Goal: Transaction & Acquisition: Purchase product/service

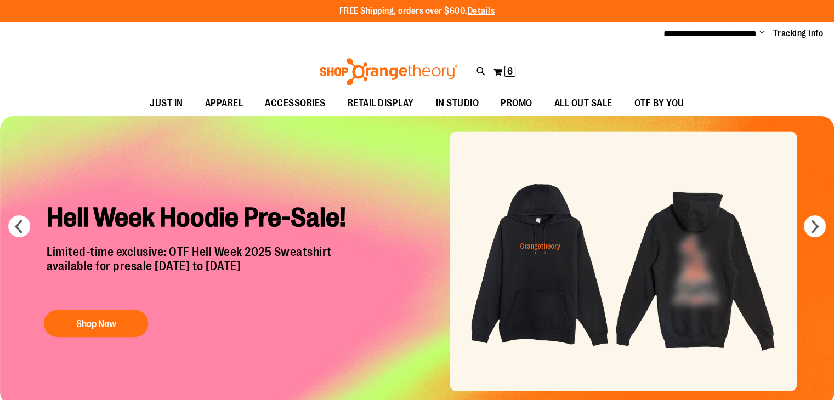
click at [704, 287] on img "Slide 1 of 7" at bounding box center [417, 261] width 834 height 290
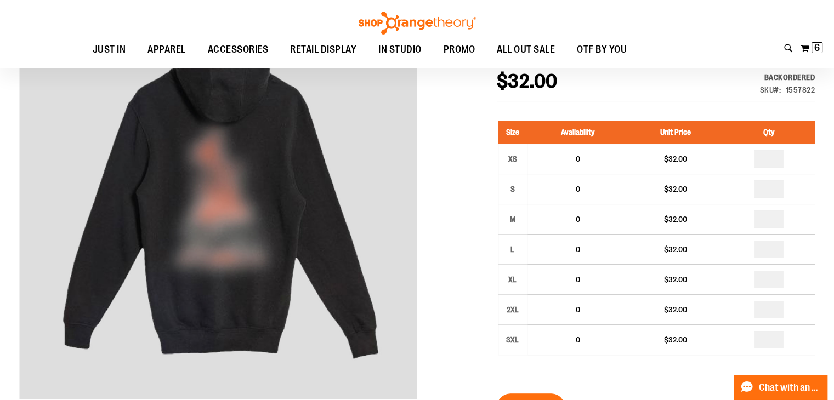
scroll to position [151, 0]
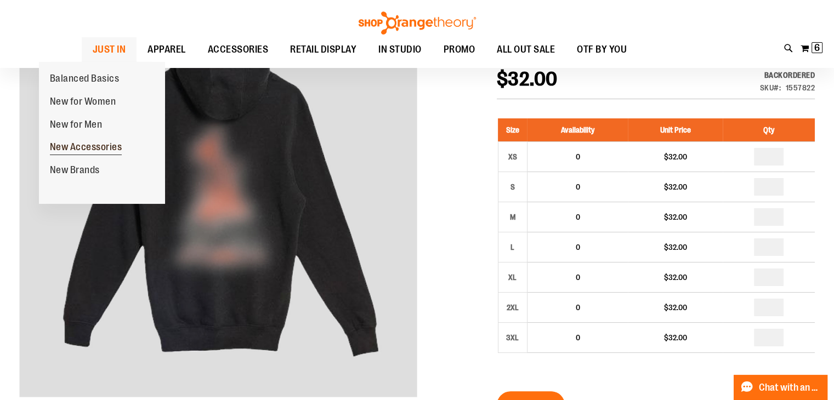
click at [81, 144] on span "New Accessories" at bounding box center [86, 148] width 72 height 14
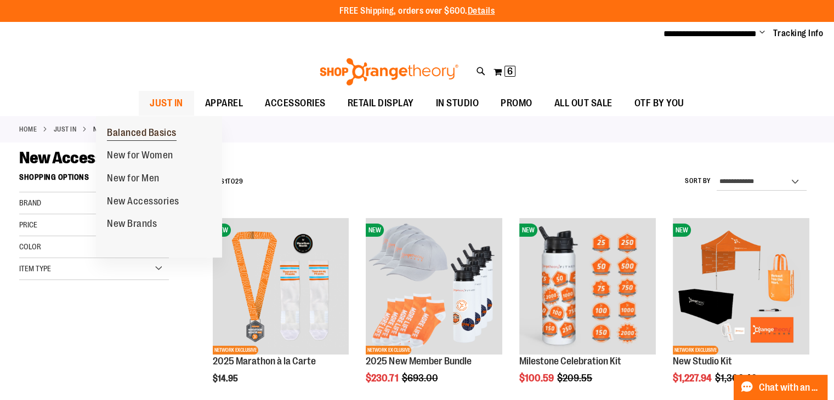
click at [123, 137] on span "Balanced Basics" at bounding box center [142, 134] width 70 height 14
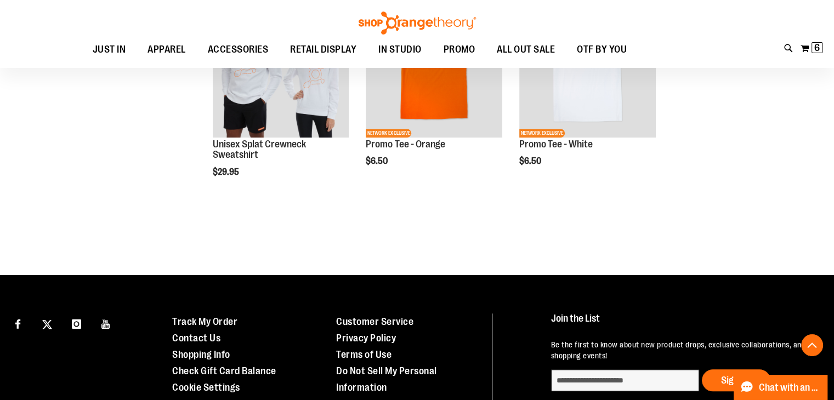
scroll to position [635, 0]
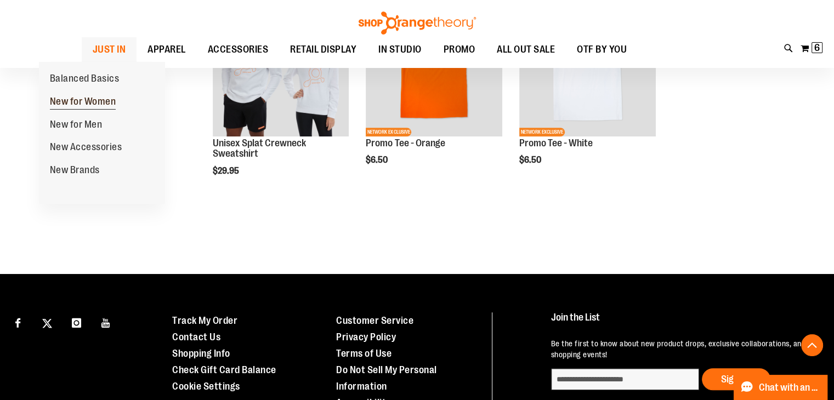
click at [68, 109] on span "New for Women" at bounding box center [83, 103] width 66 height 14
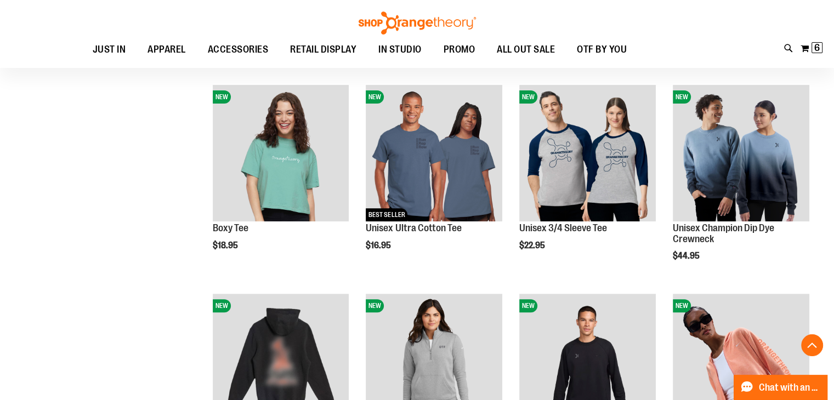
scroll to position [342, 0]
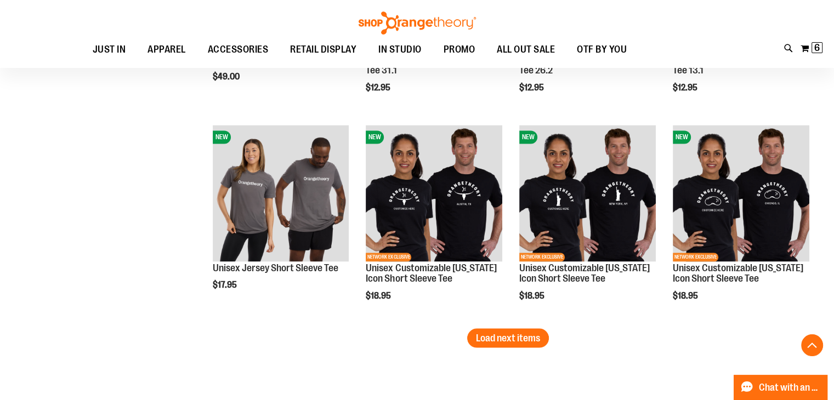
scroll to position [1823, 0]
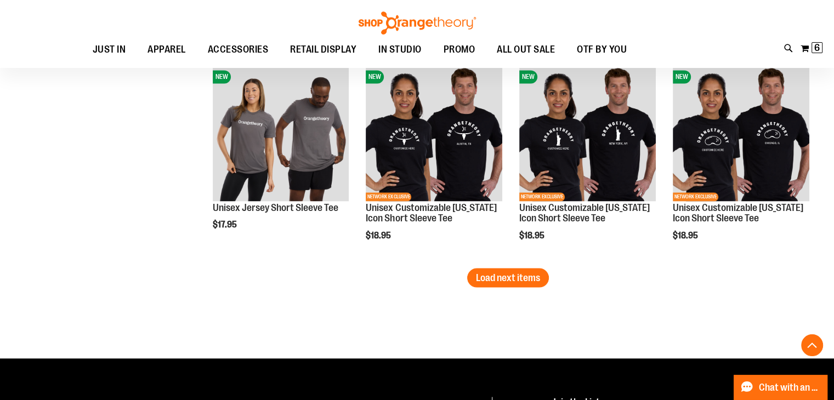
click at [477, 270] on button "Load next items" at bounding box center [508, 277] width 82 height 19
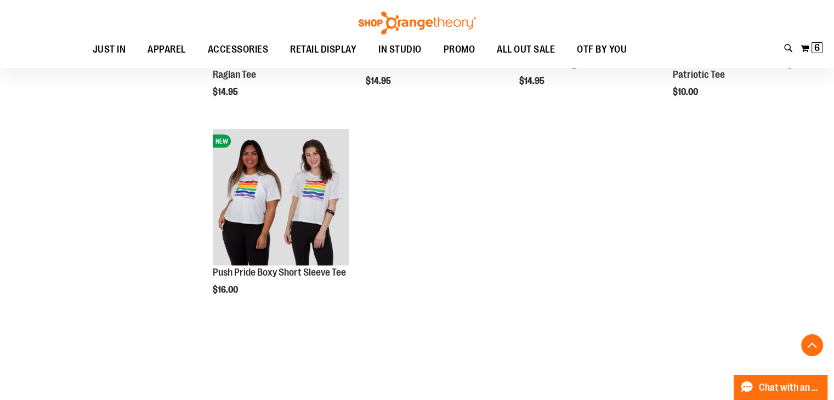
scroll to position [2504, 0]
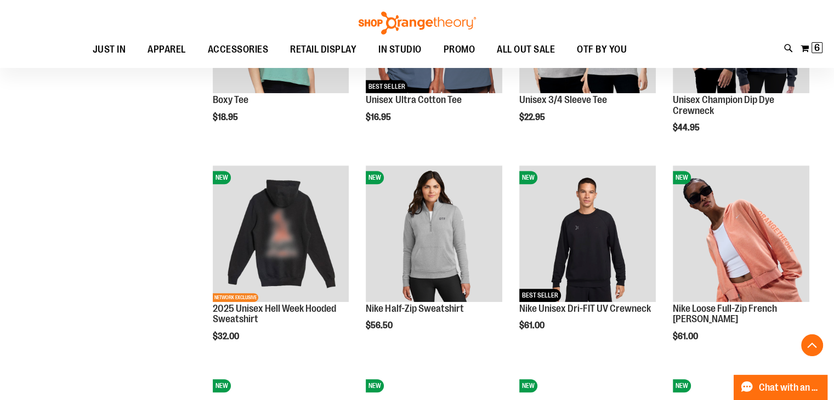
scroll to position [445, 0]
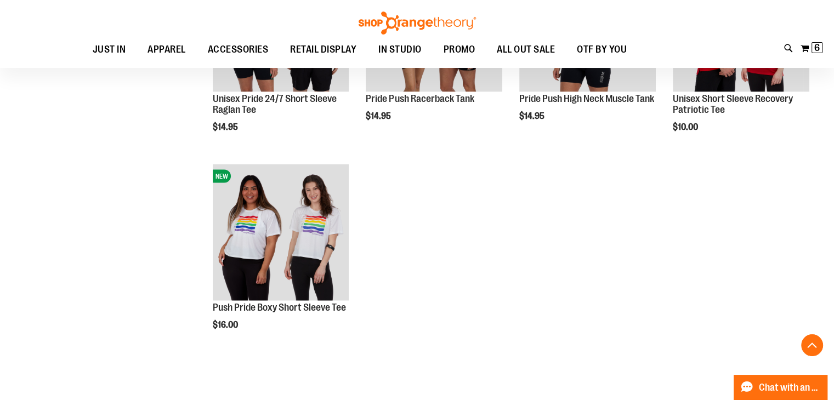
scroll to position [2350, 0]
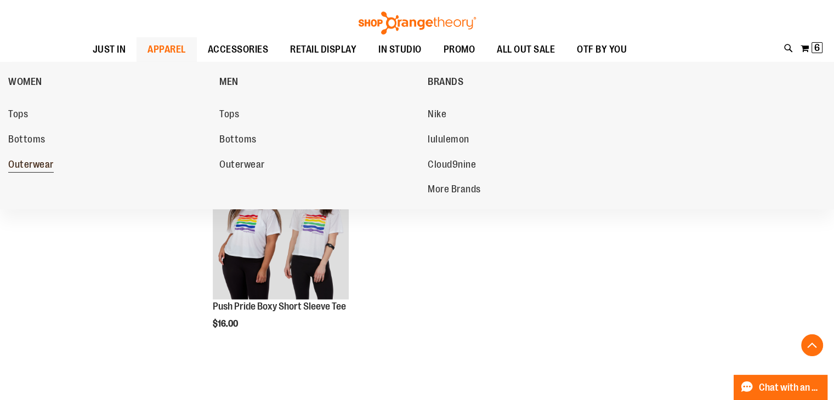
click at [50, 160] on span "Outerwear" at bounding box center [31, 166] width 46 height 14
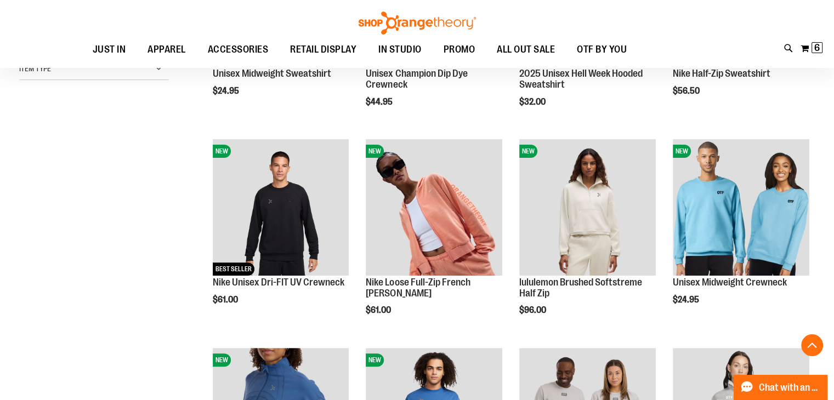
scroll to position [288, 0]
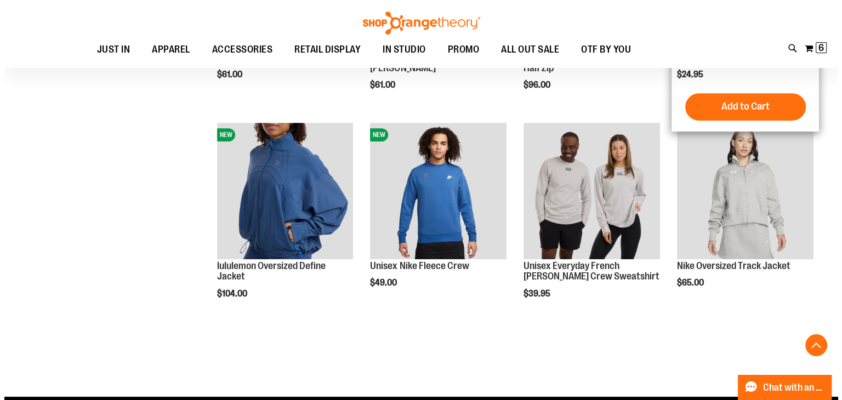
scroll to position [513, 0]
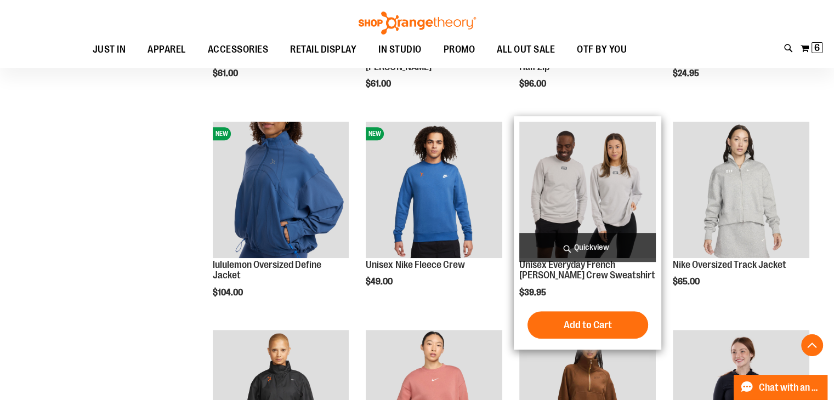
click at [597, 251] on span "Quickview" at bounding box center [587, 247] width 137 height 29
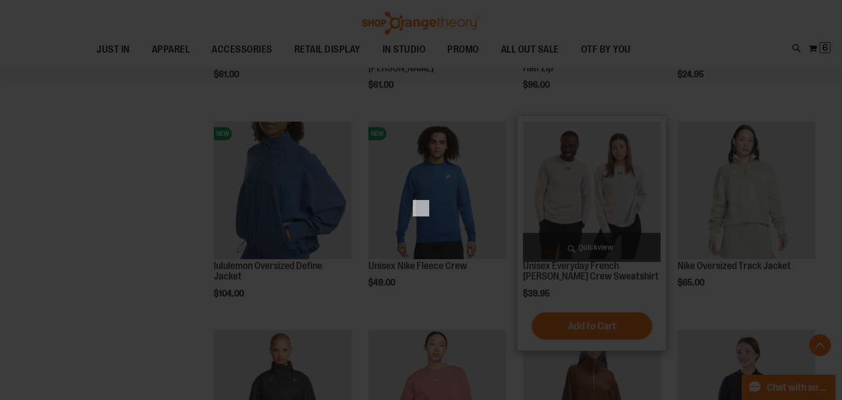
scroll to position [0, 0]
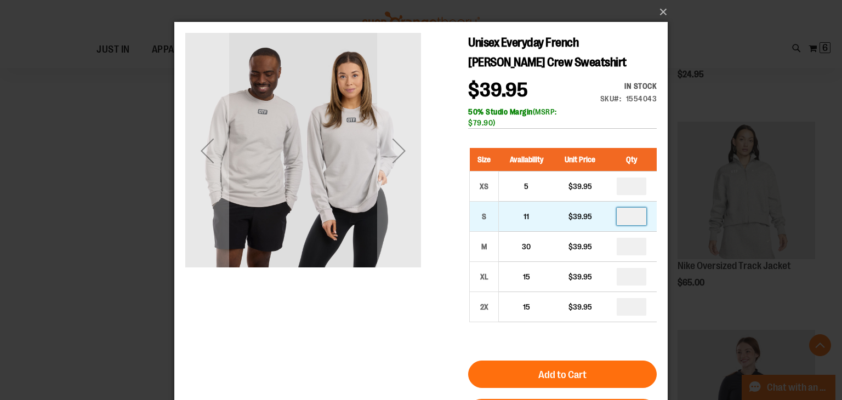
click at [639, 219] on input "number" at bounding box center [632, 217] width 30 height 18
type input "*"
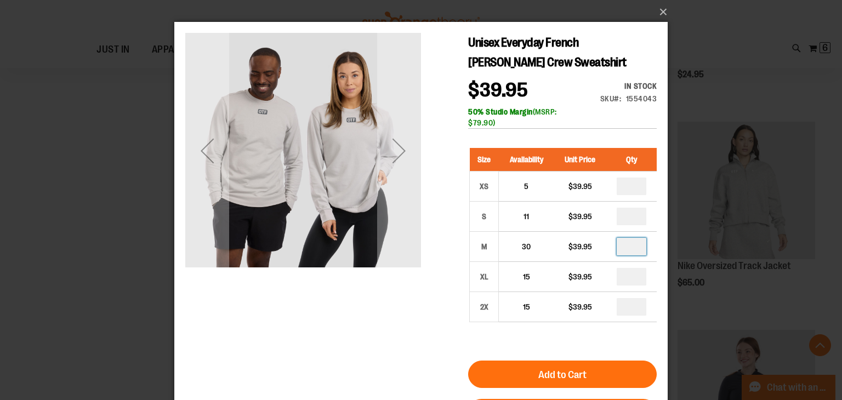
click at [640, 243] on input "number" at bounding box center [632, 247] width 30 height 18
type input "*"
click at [636, 277] on input "number" at bounding box center [632, 277] width 30 height 18
type input "*"
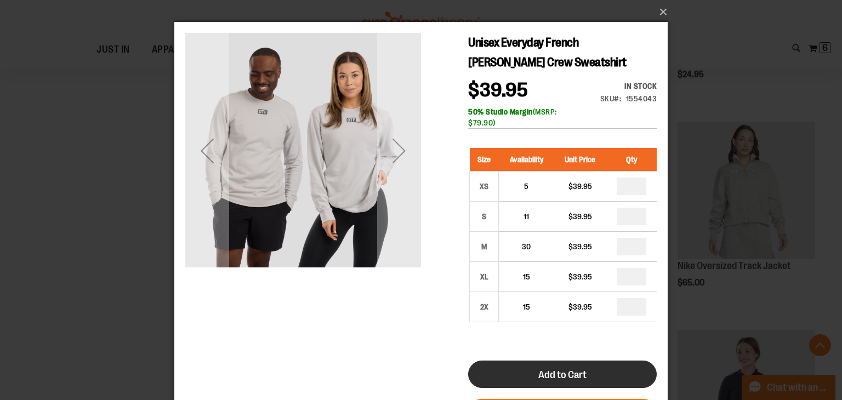
click at [563, 384] on button "Add to Cart" at bounding box center [562, 374] width 189 height 27
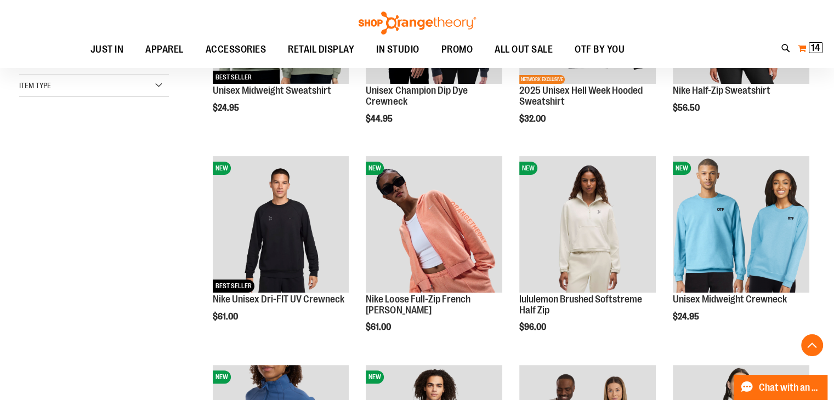
click at [803, 48] on button "My Cart 14 14 items" at bounding box center [810, 48] width 26 height 18
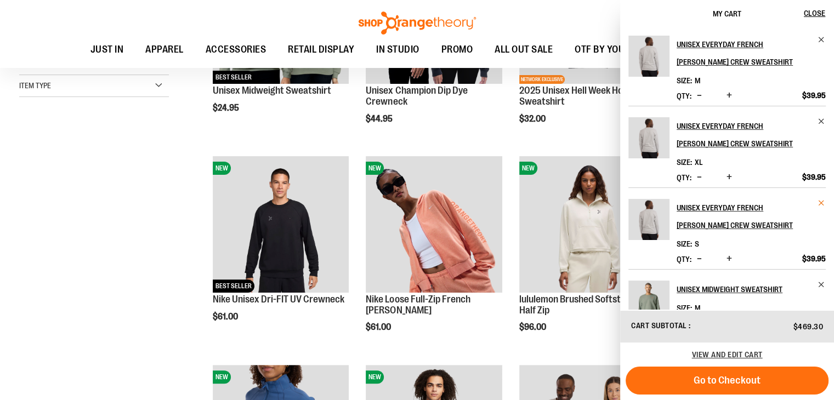
click at [818, 205] on span "Remove item" at bounding box center [822, 203] width 8 height 8
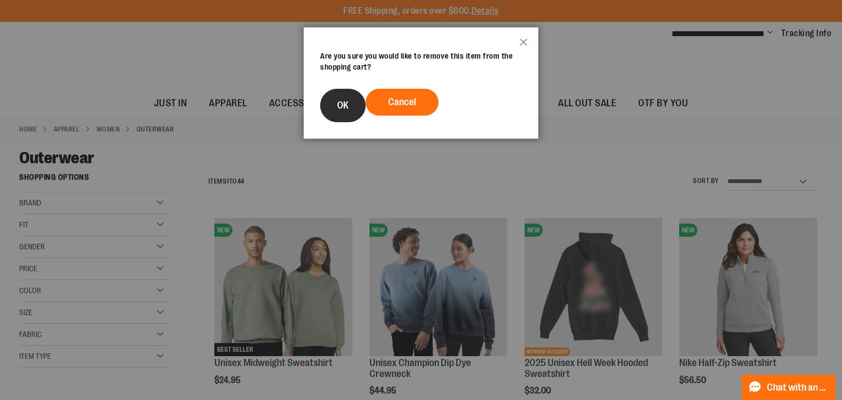
click at [342, 106] on span "OK" at bounding box center [343, 105] width 12 height 11
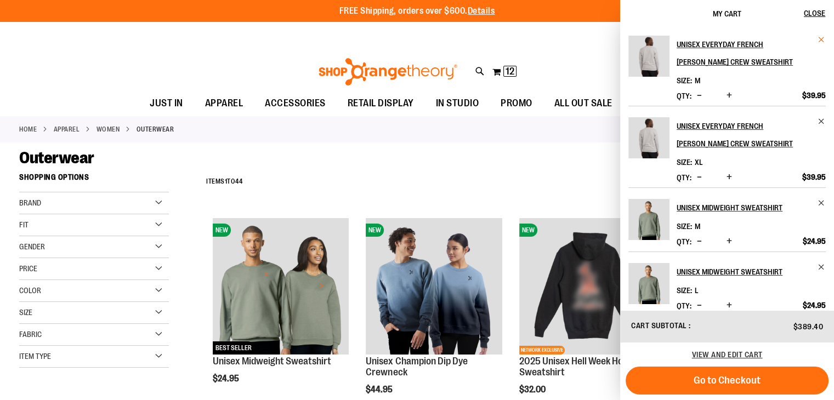
click at [821, 38] on span "Remove item" at bounding box center [822, 40] width 8 height 8
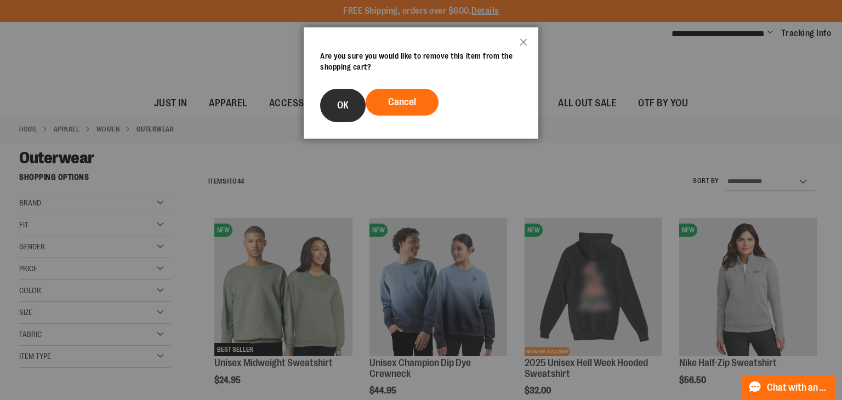
click at [353, 101] on button "OK" at bounding box center [343, 105] width 46 height 33
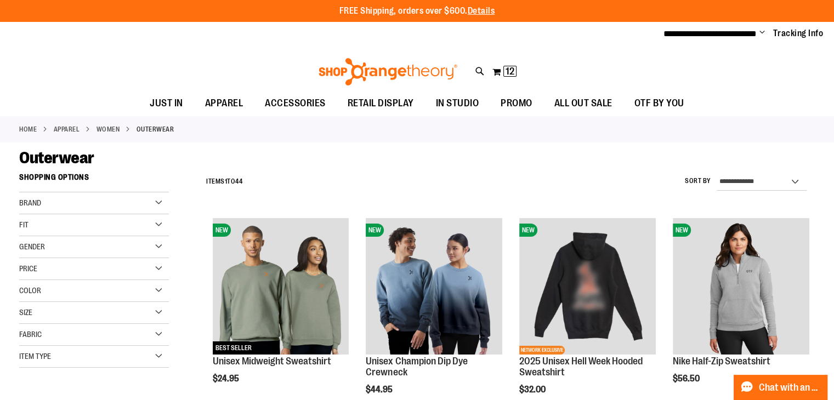
click at [755, 33] on ul "**********" at bounding box center [739, 33] width 168 height 13
click at [760, 30] on span "Change" at bounding box center [762, 33] width 5 height 10
click at [451, 132] on div "Home APPAREL WOMEN Outerwear" at bounding box center [417, 129] width 834 height 26
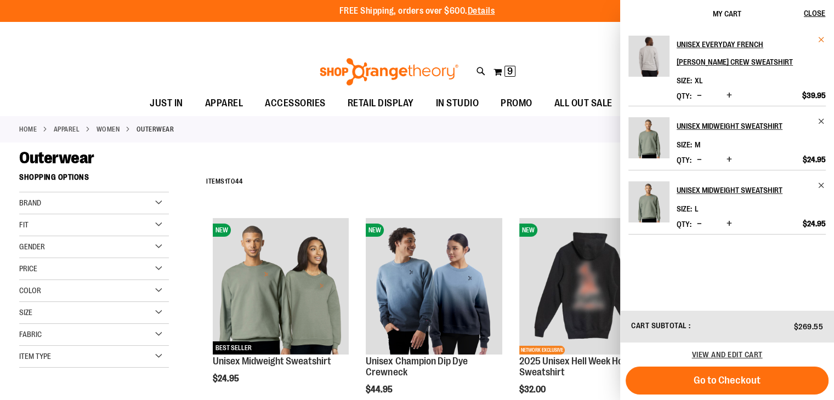
click at [820, 38] on span "Remove item" at bounding box center [822, 40] width 8 height 8
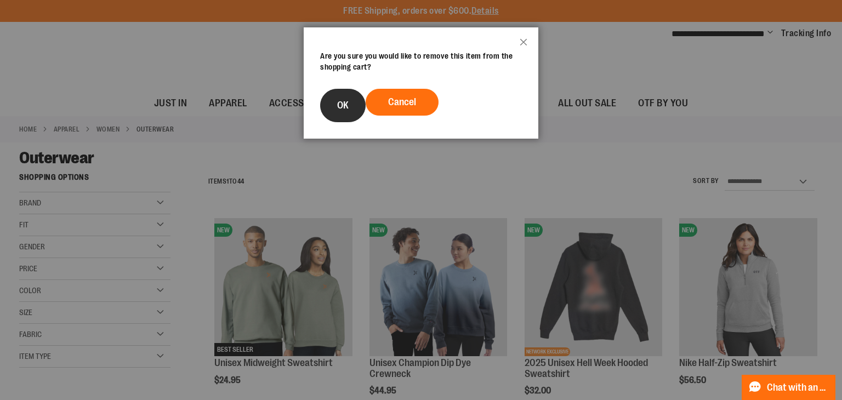
click at [345, 112] on button "OK" at bounding box center [343, 105] width 46 height 33
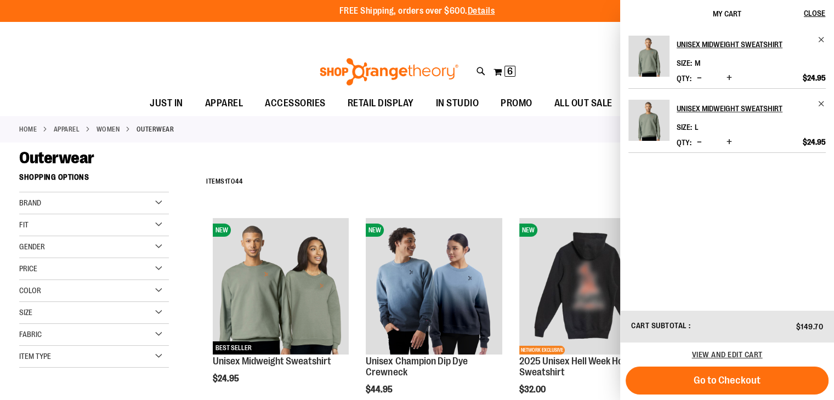
click at [732, 78] on span "Increase product quantity" at bounding box center [729, 77] width 5 height 11
click at [530, 36] on div "**********" at bounding box center [417, 34] width 834 height 24
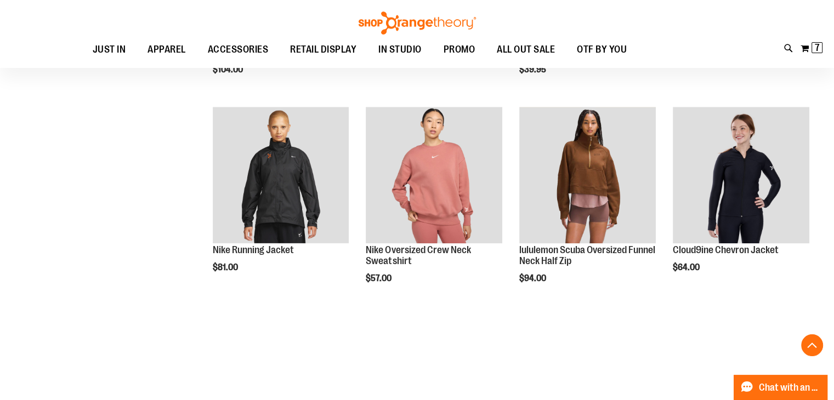
scroll to position [749, 0]
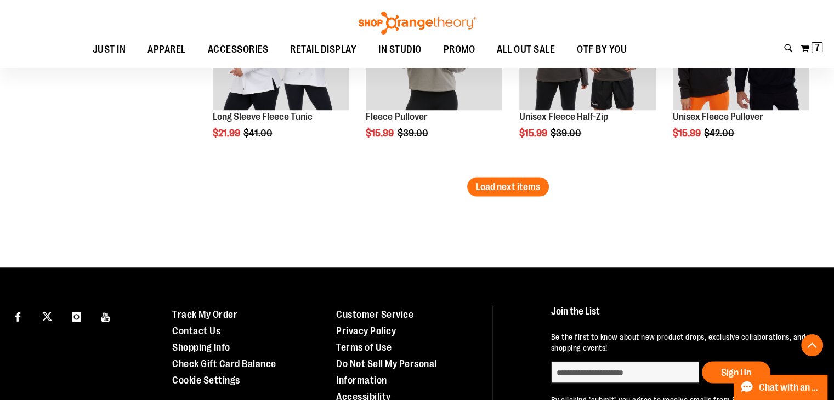
scroll to position [1952, 0]
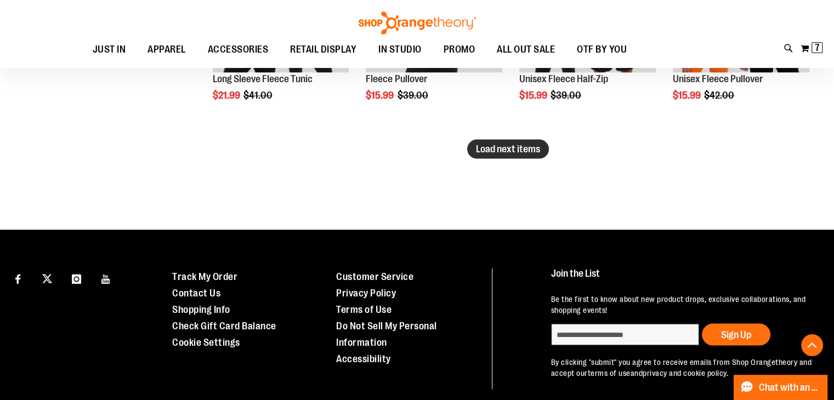
click at [531, 148] on span "Load next items" at bounding box center [508, 148] width 64 height 11
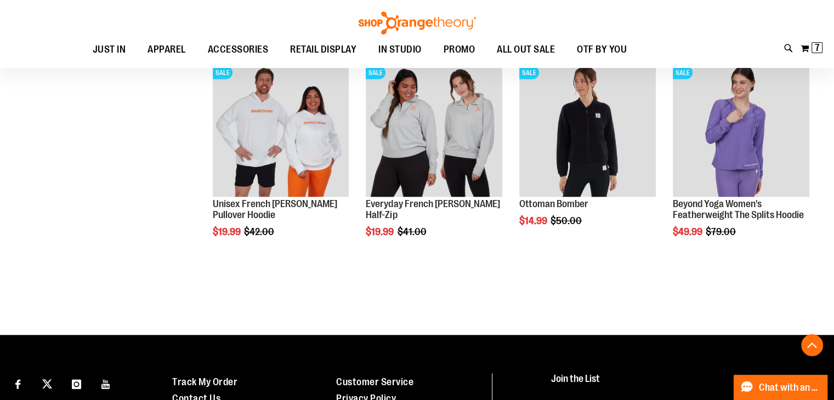
scroll to position [2244, 0]
